Goal: Task Accomplishment & Management: Manage account settings

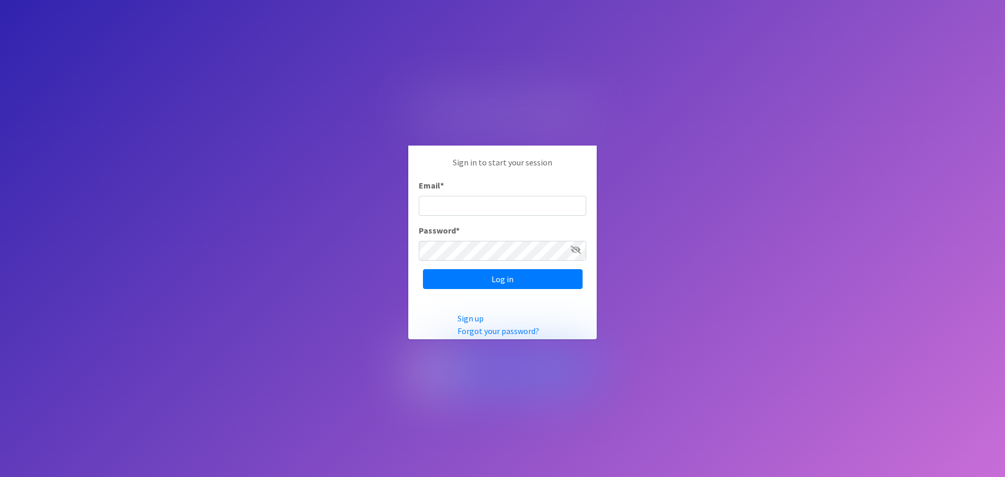
type input "[EMAIL_ADDRESS][DOMAIN_NAME]"
click at [487, 281] on input "Log in" at bounding box center [503, 279] width 160 height 20
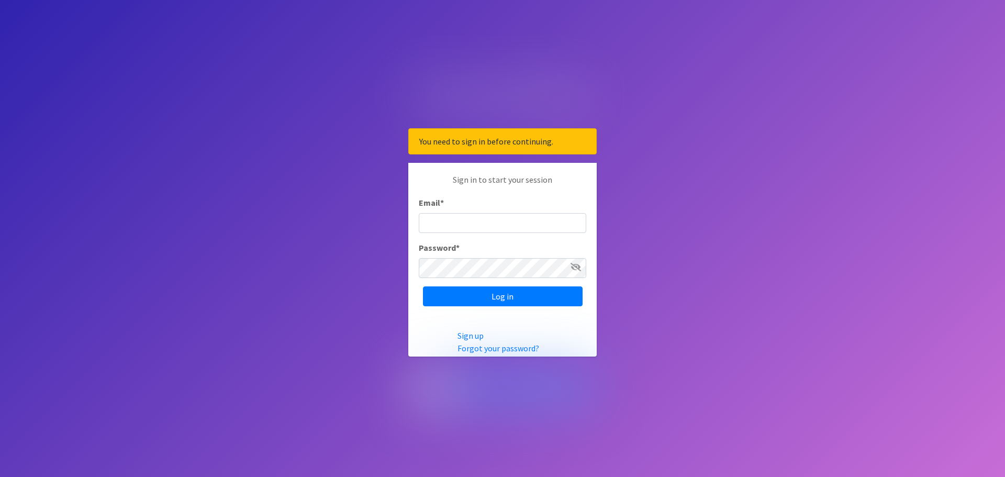
type input "[EMAIL_ADDRESS][DOMAIN_NAME]"
click at [574, 267] on icon at bounding box center [575, 267] width 10 height 8
click at [574, 267] on icon at bounding box center [576, 267] width 9 height 8
click at [505, 296] on input "Log in" at bounding box center [503, 296] width 160 height 20
click at [514, 198] on div "Email *" at bounding box center [502, 214] width 167 height 37
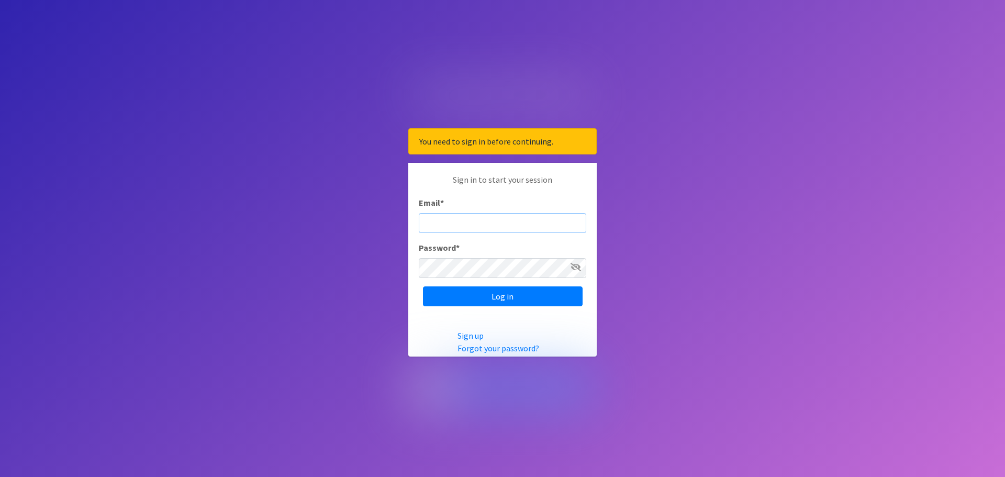
click at [464, 226] on input "Email *" at bounding box center [502, 223] width 167 height 20
type input "[EMAIL_ADDRESS][DOMAIN_NAME]"
click at [487, 351] on link "Forgot your password?" at bounding box center [498, 348] width 82 height 10
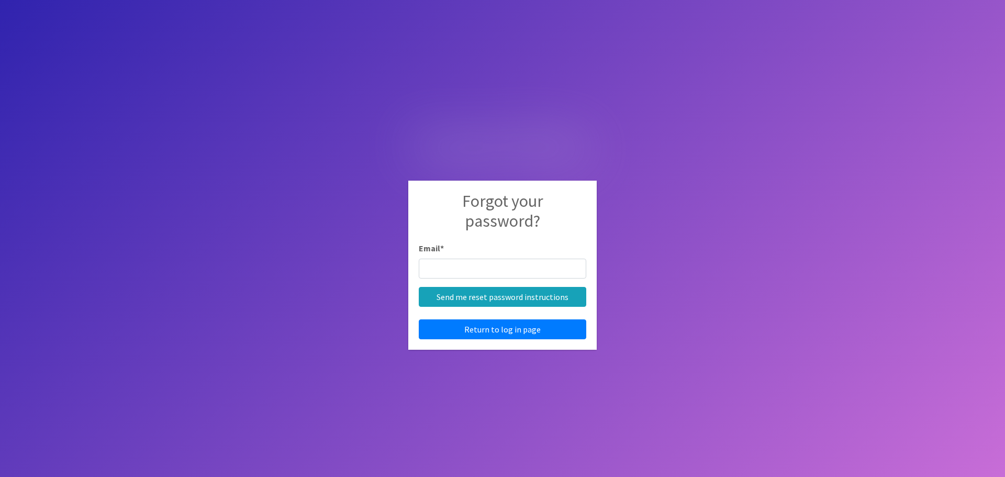
click at [462, 272] on input "Email *" at bounding box center [502, 269] width 167 height 20
type input "[EMAIL_ADDRESS][DOMAIN_NAME]"
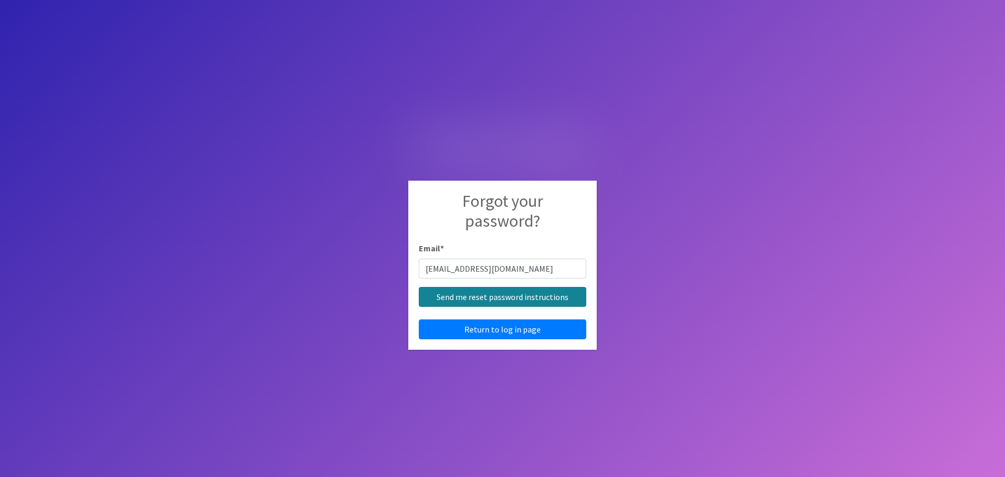
click at [492, 300] on input "Send me reset password instructions" at bounding box center [502, 297] width 167 height 20
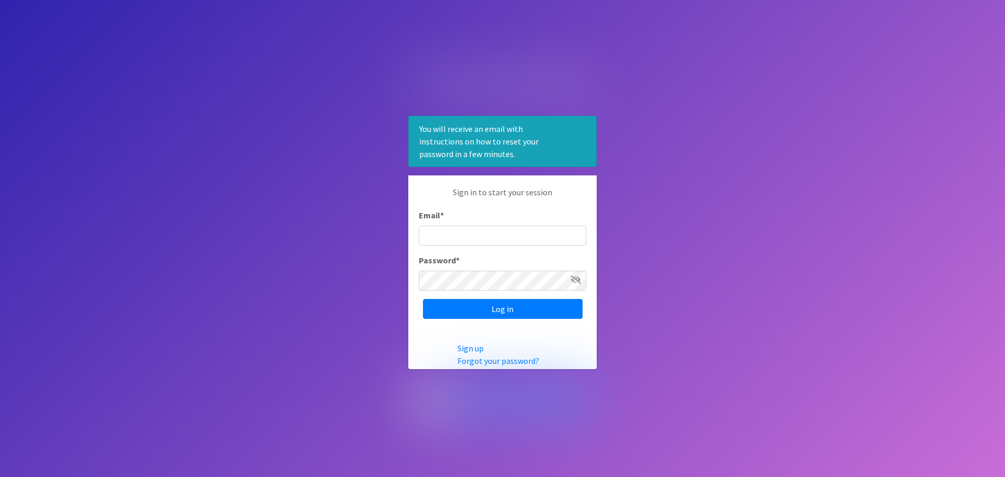
click at [642, 159] on body "You will receive an email with instructions on how to reset your password in a …" at bounding box center [502, 238] width 1005 height 477
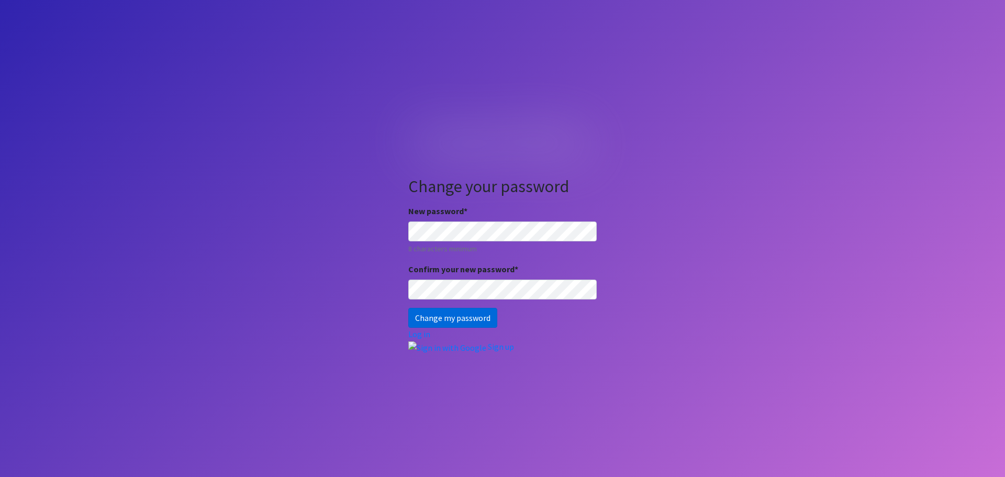
click at [442, 317] on input "Change my password" at bounding box center [452, 318] width 89 height 20
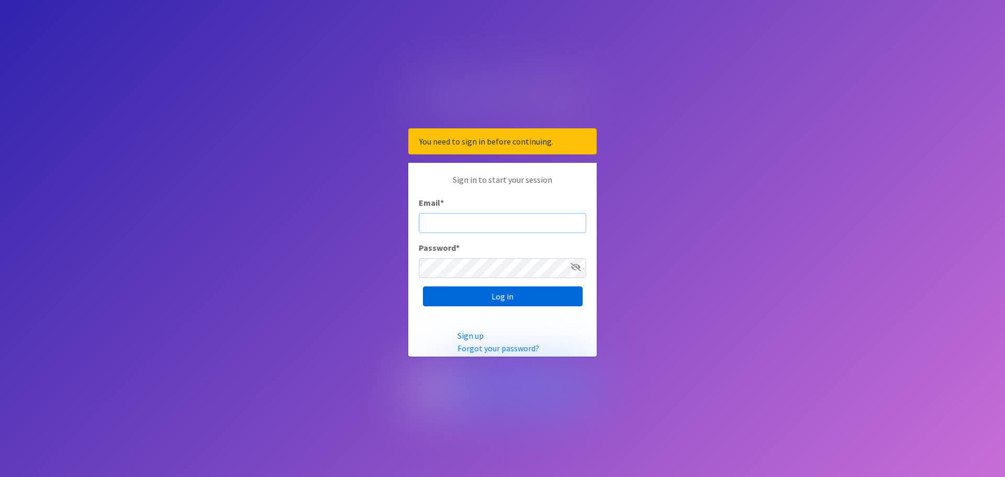
type input "cmaner@horrycountyschools.net"
click at [493, 301] on input "Log in" at bounding box center [503, 296] width 160 height 20
type input "[EMAIL_ADDRESS][DOMAIN_NAME]"
click at [578, 265] on icon at bounding box center [575, 267] width 10 height 8
click at [490, 304] on input "Log in" at bounding box center [503, 296] width 160 height 20
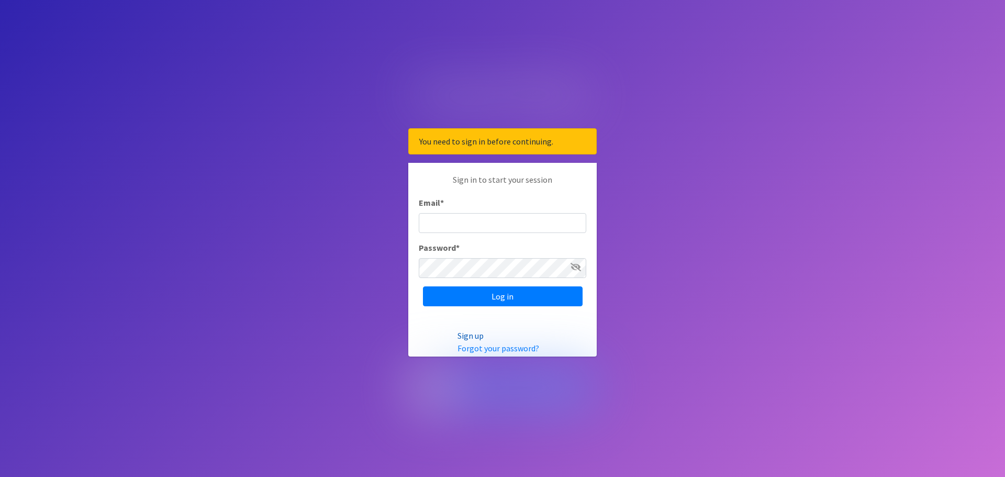
type input "[EMAIL_ADDRESS][DOMAIN_NAME]"
click at [474, 334] on link "Sign up" at bounding box center [470, 335] width 26 height 10
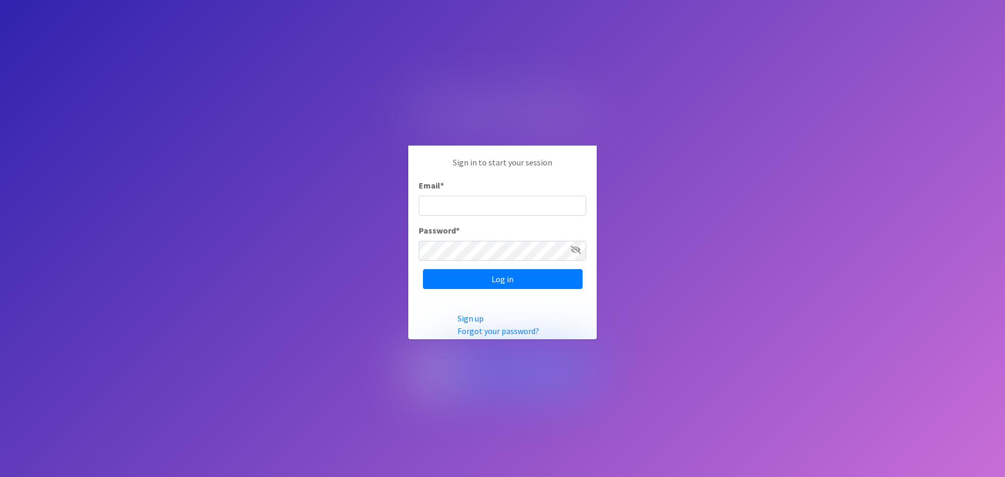
type input "cmaner@horrycountyschools.net"
click at [576, 247] on icon at bounding box center [575, 249] width 10 height 8
click at [491, 276] on input "Log in" at bounding box center [503, 279] width 160 height 20
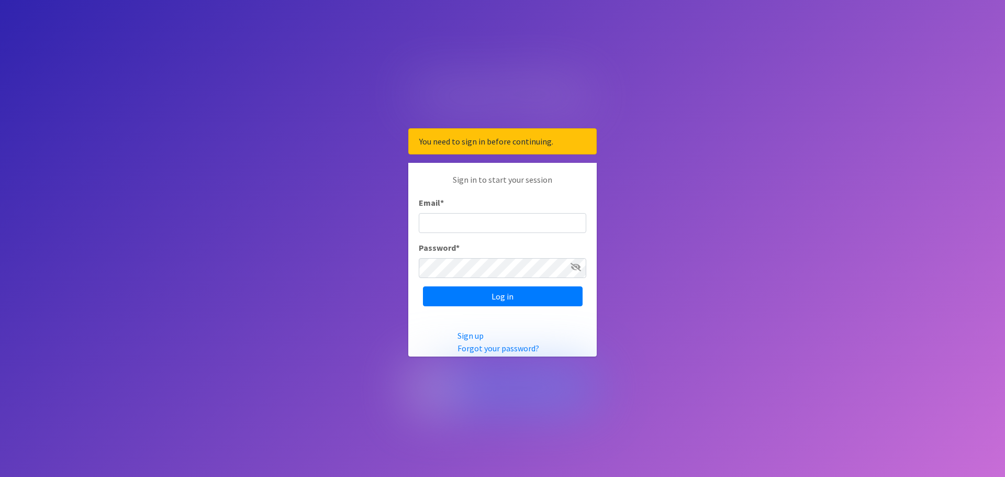
type input "[EMAIL_ADDRESS][DOMAIN_NAME]"
click at [494, 380] on img at bounding box center [502, 388] width 188 height 46
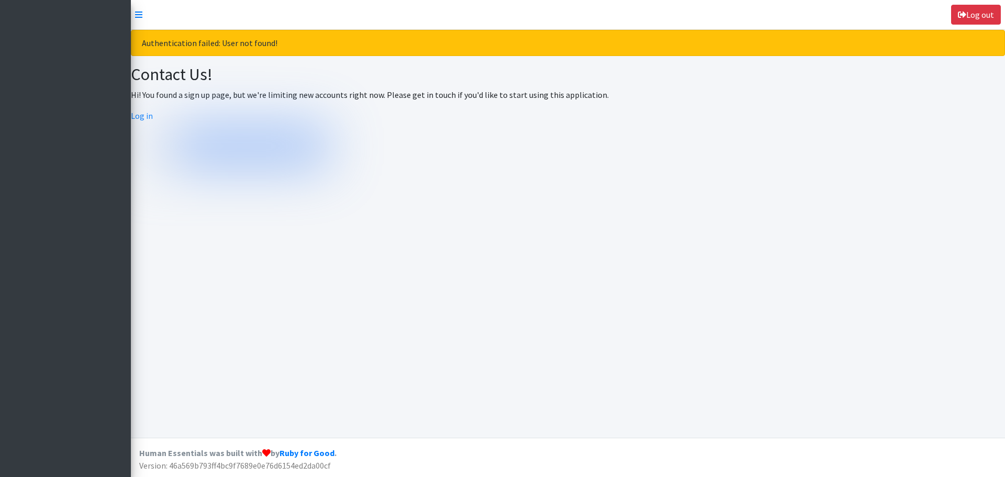
click at [208, 133] on img at bounding box center [231, 146] width 200 height 48
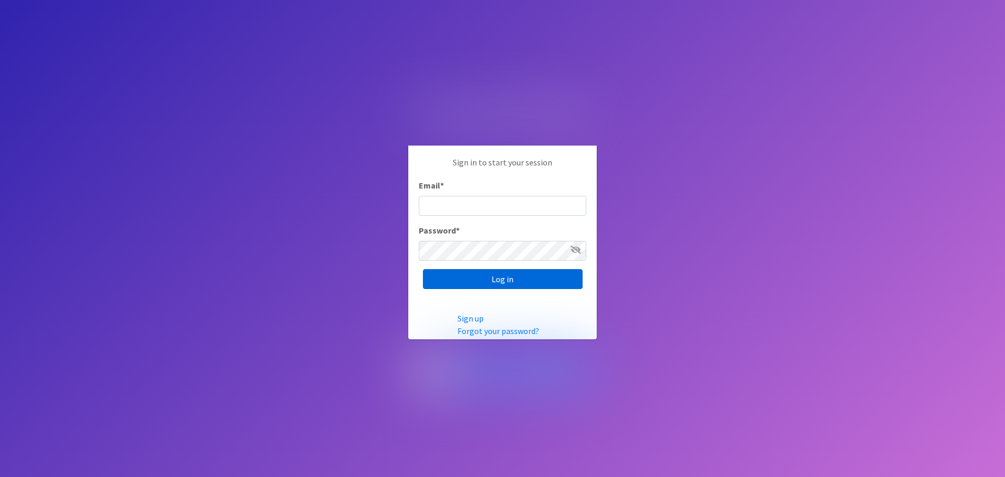
type input "[EMAIL_ADDRESS][DOMAIN_NAME]"
click at [499, 281] on input "Log in" at bounding box center [503, 279] width 160 height 20
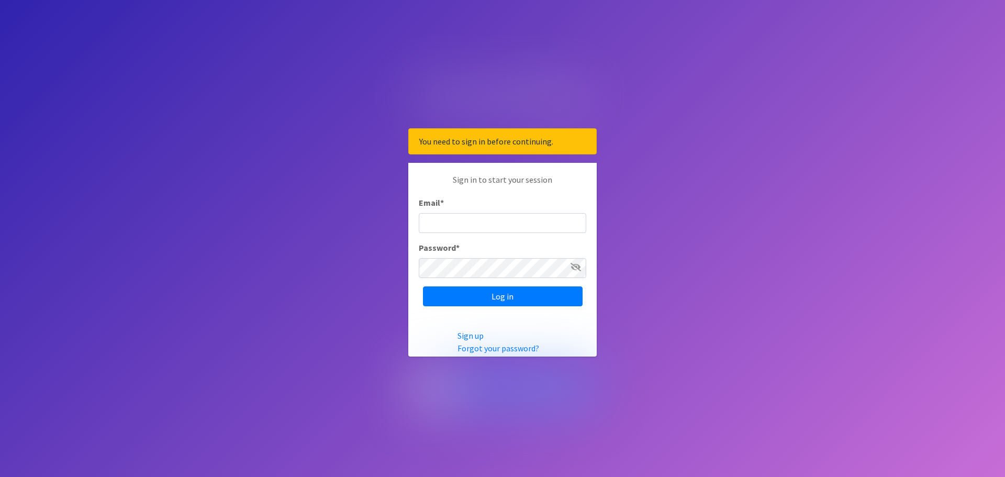
type input "[EMAIL_ADDRESS][DOMAIN_NAME]"
click at [497, 386] on img at bounding box center [502, 388] width 188 height 46
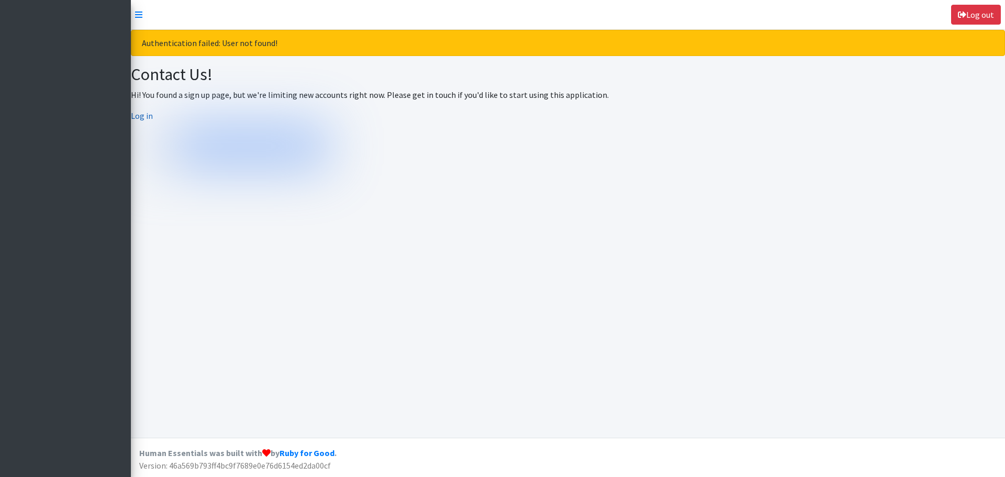
click at [141, 116] on link "Log in" at bounding box center [142, 115] width 22 height 10
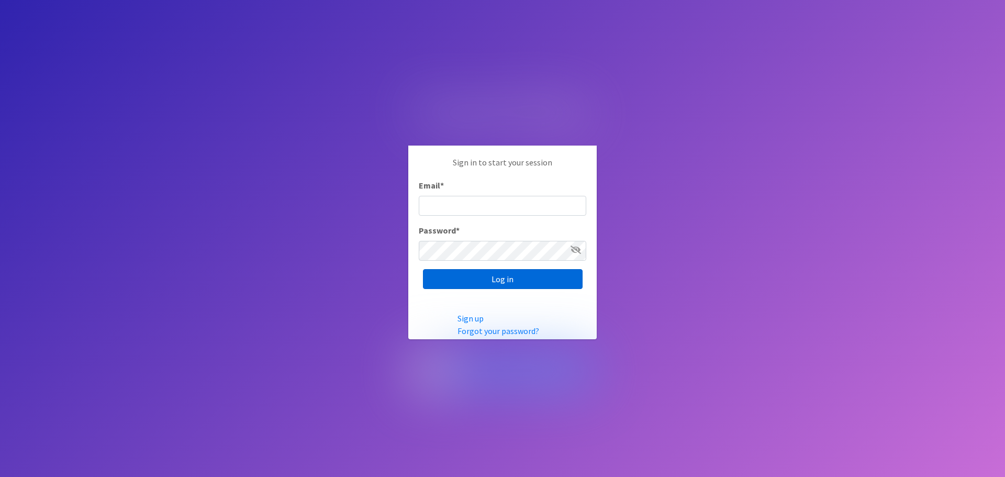
type input "[EMAIL_ADDRESS][DOMAIN_NAME]"
click at [492, 287] on input "Log in" at bounding box center [503, 279] width 160 height 20
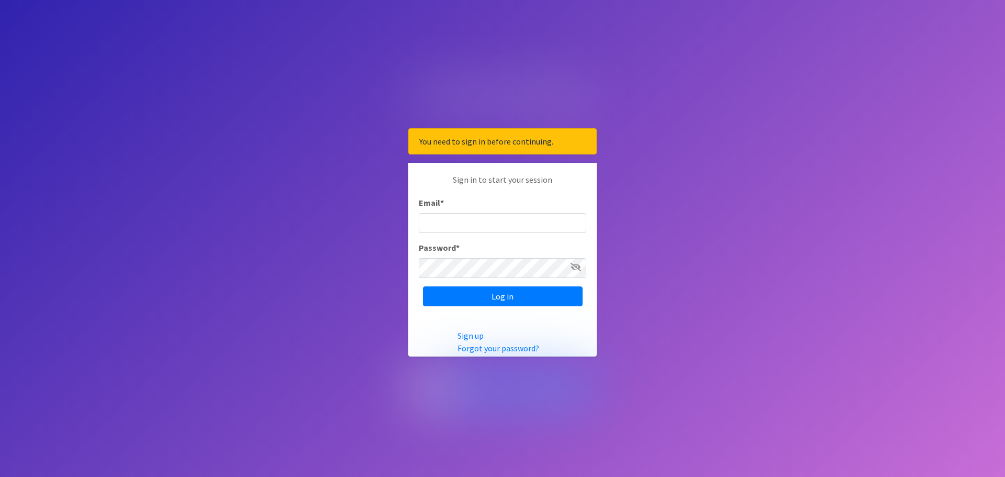
type input "[EMAIL_ADDRESS][DOMAIN_NAME]"
click at [490, 382] on img at bounding box center [502, 388] width 188 height 46
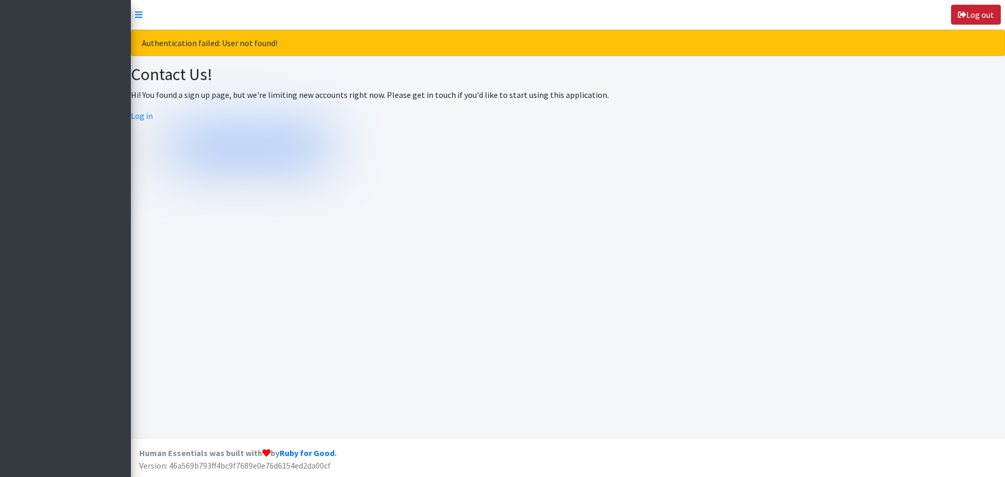
drag, startPoint x: 970, startPoint y: 12, endPoint x: 973, endPoint y: 21, distance: 9.4
click at [970, 13] on link "Log out" at bounding box center [976, 15] width 50 height 20
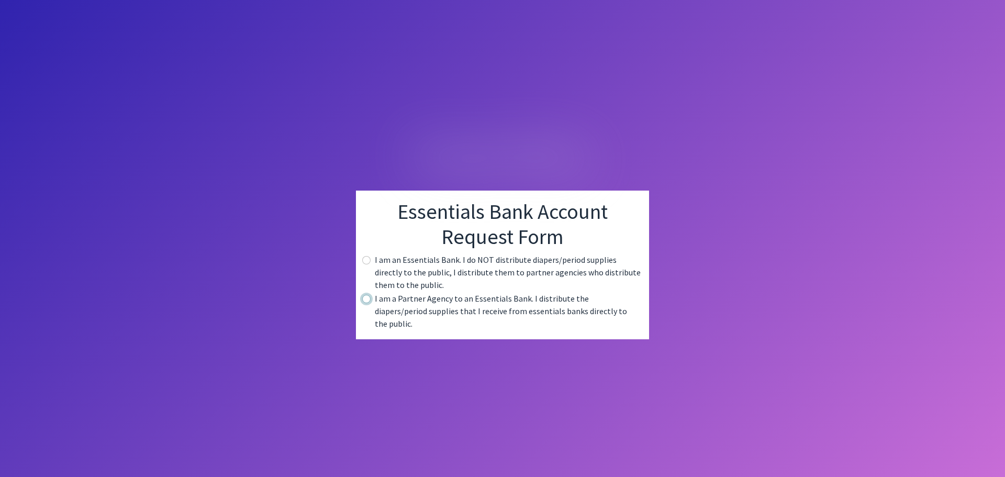
click at [366, 303] on input "radio" at bounding box center [366, 299] width 8 height 8
radio input "true"
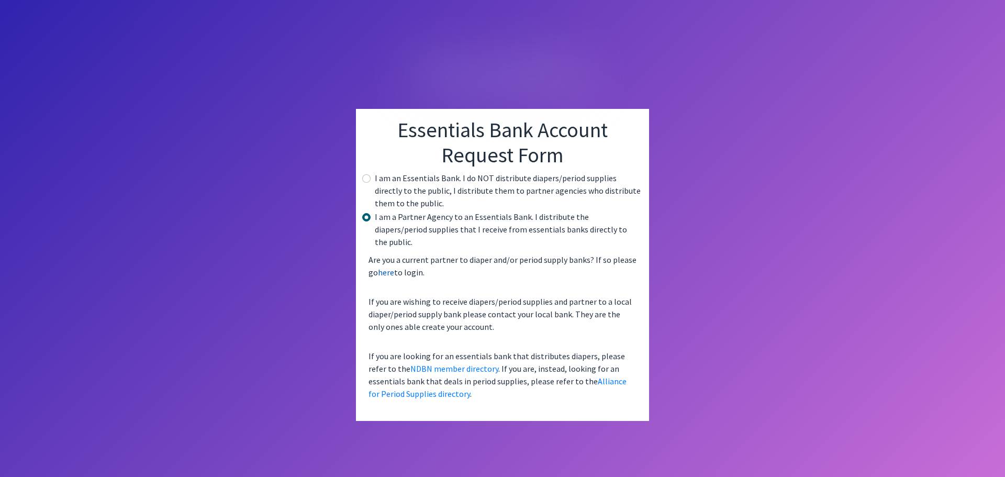
click at [387, 267] on link "here" at bounding box center [386, 272] width 16 height 10
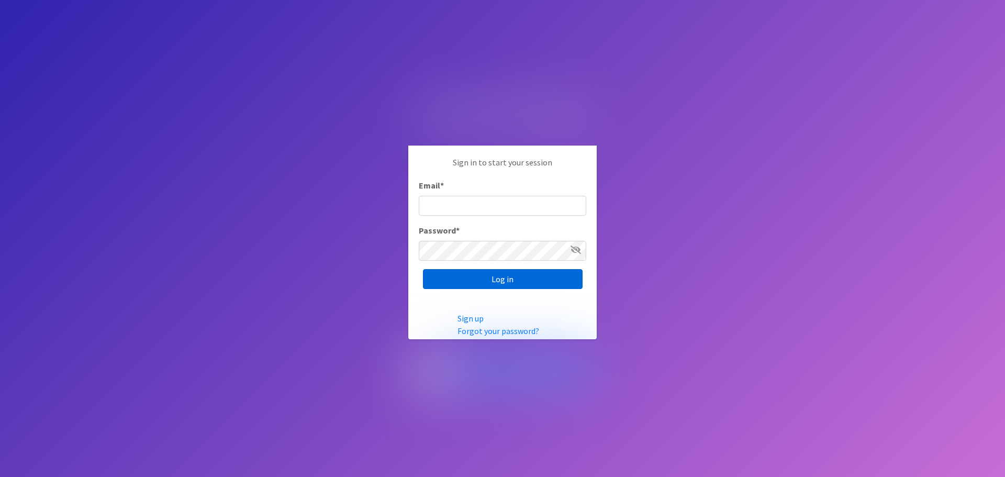
type input "[EMAIL_ADDRESS][DOMAIN_NAME]"
click at [504, 284] on input "Log in" at bounding box center [503, 279] width 160 height 20
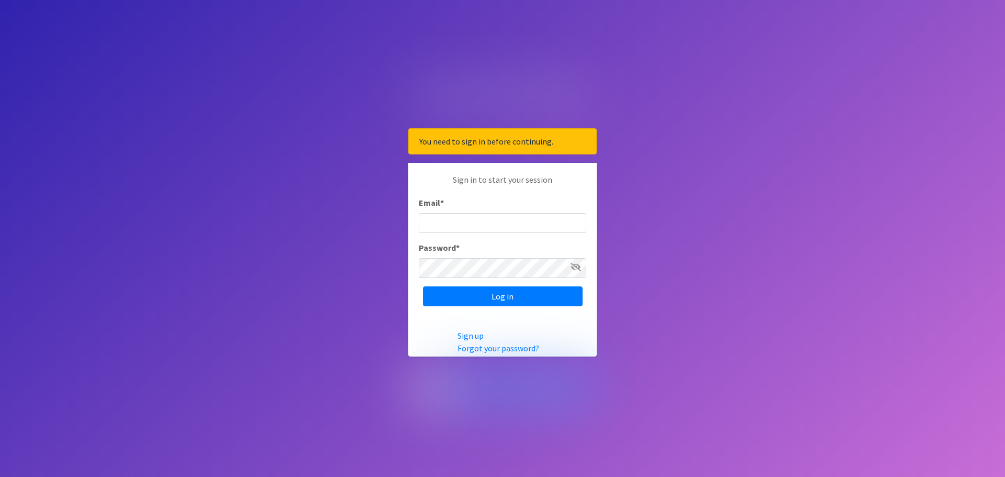
type input "[EMAIL_ADDRESS][DOMAIN_NAME]"
click at [499, 385] on img at bounding box center [502, 388] width 188 height 46
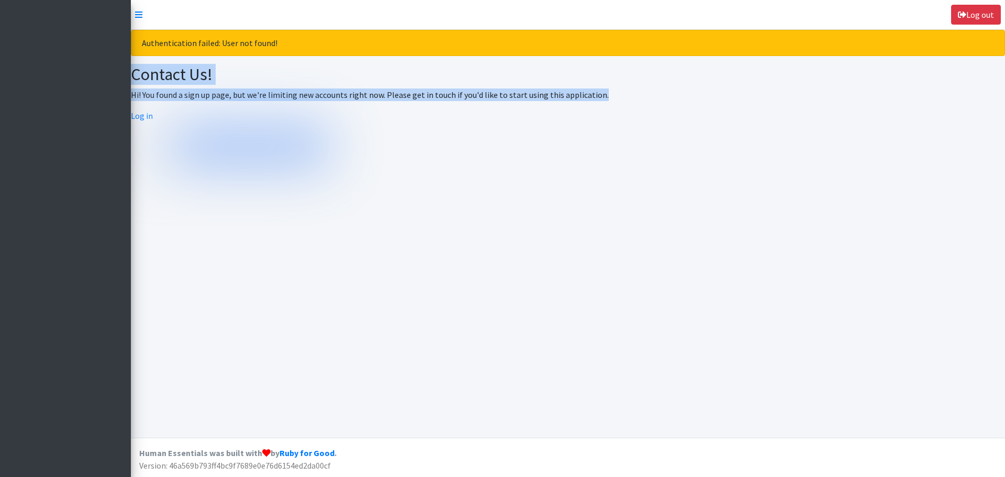
drag, startPoint x: 608, startPoint y: 97, endPoint x: 133, endPoint y: 71, distance: 476.0
click at [133, 71] on div "Contact Us! Hi! You found a sign up page, but we're limiting new accounts right…" at bounding box center [568, 117] width 874 height 106
copy div "Contact Us! Hi! You found a sign up page, but we're limiting new accounts right…"
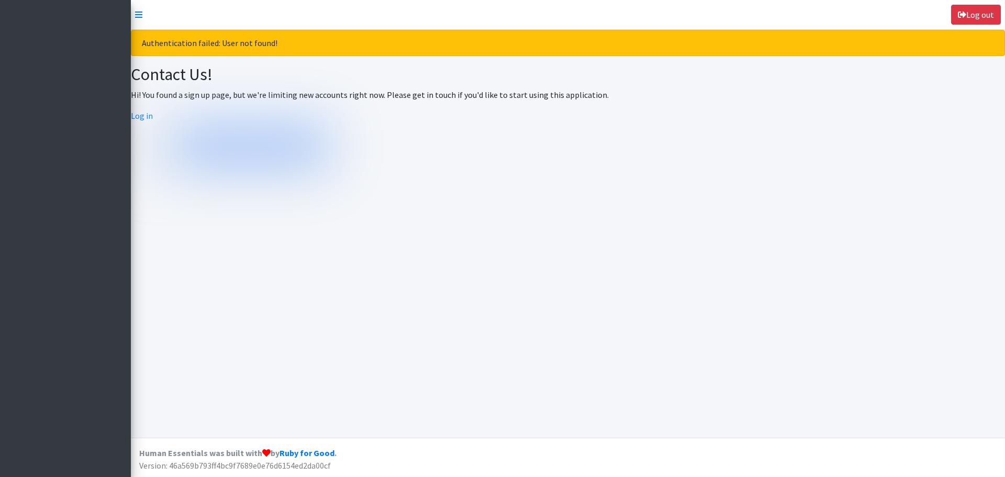
click at [288, 50] on div "Authentication failed: User not found!" at bounding box center [568, 43] width 874 height 26
drag, startPoint x: 143, startPoint y: 42, endPoint x: 290, endPoint y: 46, distance: 147.1
click at [290, 46] on div "Authentication failed: User not found!" at bounding box center [568, 43] width 874 height 26
copy div "Authentication failed: User not found!"
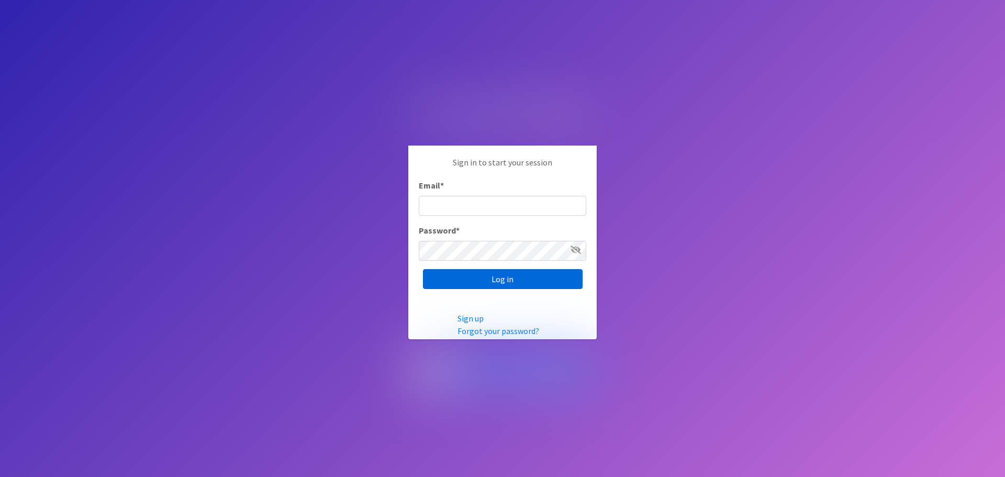
type input "cmaner@horrycountyschools.net"
click at [500, 277] on input "Log in" at bounding box center [503, 279] width 160 height 20
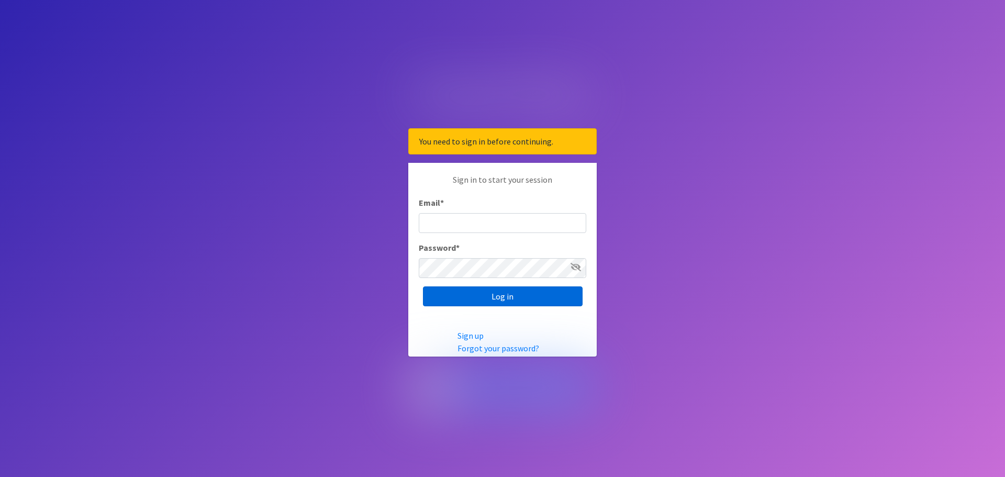
type input "cmaner@horrycountyschools.net"
click at [497, 299] on input "Log in" at bounding box center [503, 296] width 160 height 20
type input "[EMAIL_ADDRESS][DOMAIN_NAME]"
click at [488, 394] on img at bounding box center [502, 388] width 188 height 46
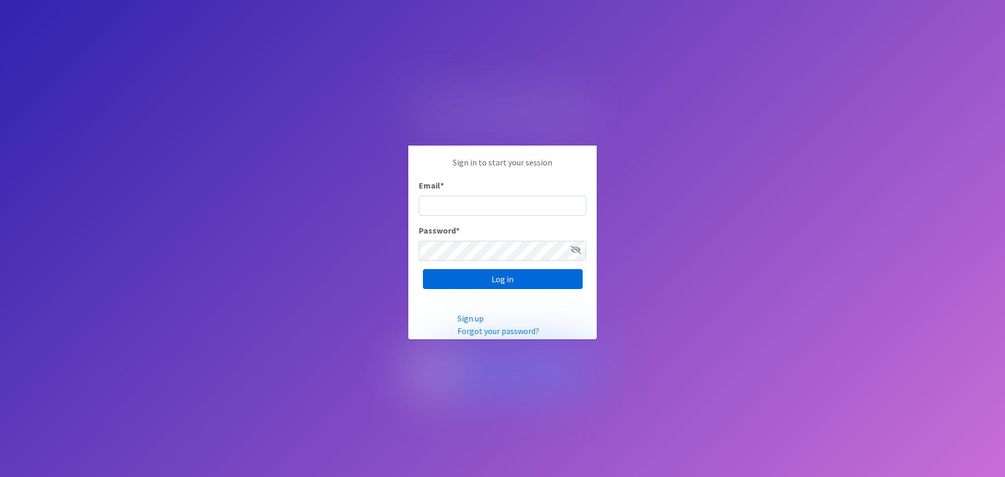
type input "[EMAIL_ADDRESS][DOMAIN_NAME]"
click at [508, 283] on input "Log in" at bounding box center [503, 279] width 160 height 20
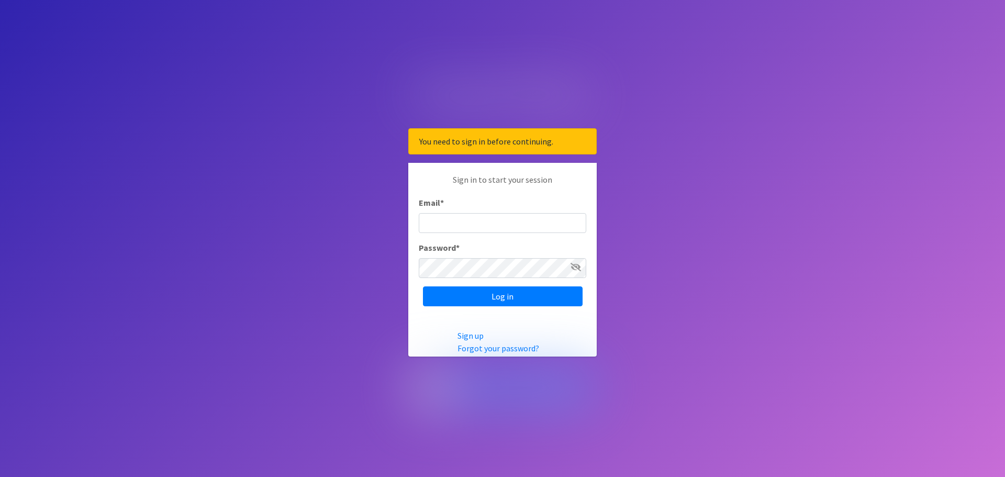
type input "[EMAIL_ADDRESS][DOMAIN_NAME]"
drag, startPoint x: 558, startPoint y: 139, endPoint x: 419, endPoint y: 146, distance: 138.9
click at [419, 146] on div "You need to sign in before continuing." at bounding box center [502, 141] width 188 height 26
copy div "You need to sign in before continuing."
